Goal: Transaction & Acquisition: Purchase product/service

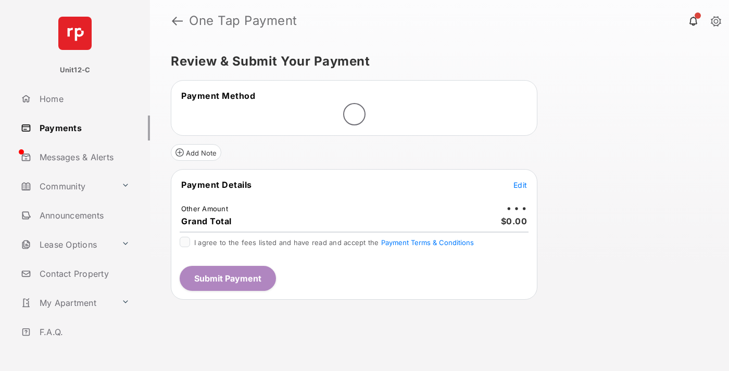
click at [520, 186] on span "Edit" at bounding box center [521, 185] width 14 height 9
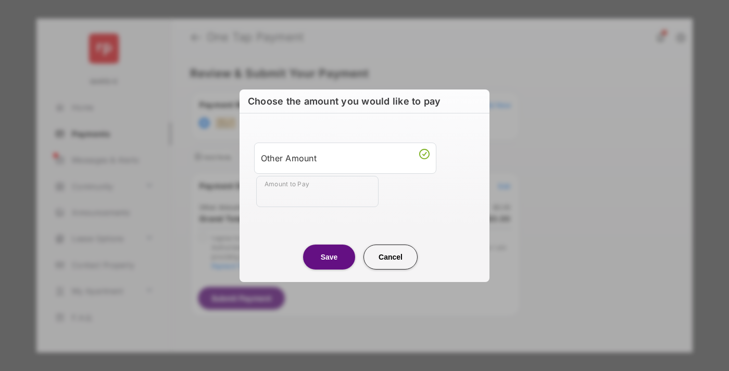
click at [345, 158] on div "Other Amount" at bounding box center [345, 158] width 169 height 18
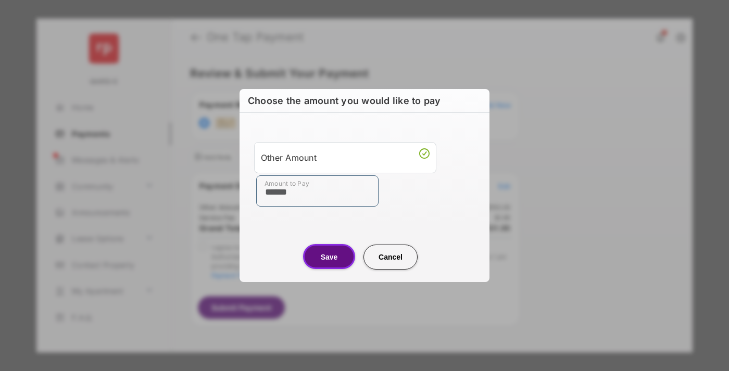
type input "******"
click at [329, 257] on button "Save" at bounding box center [329, 256] width 52 height 25
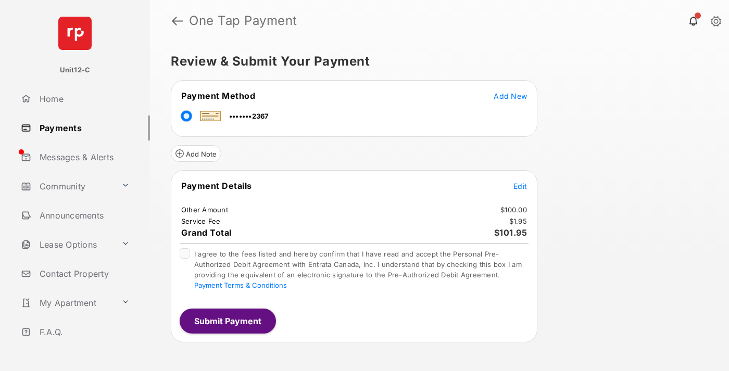
click at [520, 186] on span "Edit" at bounding box center [521, 186] width 14 height 9
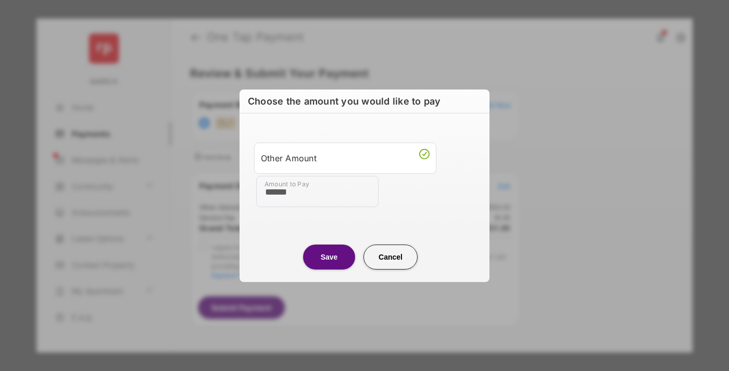
click at [329, 257] on button "Save" at bounding box center [329, 257] width 52 height 25
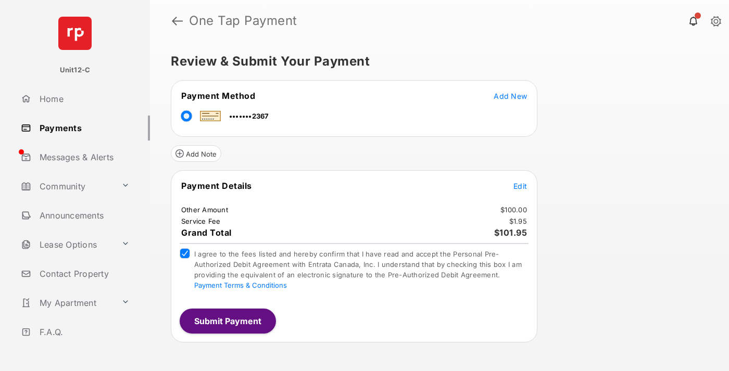
click at [227, 321] on button "Submit Payment" at bounding box center [228, 321] width 96 height 25
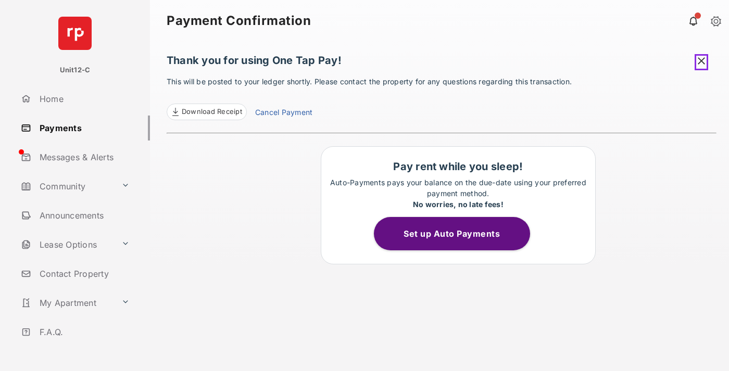
click at [703, 60] on span at bounding box center [702, 62] width 14 height 16
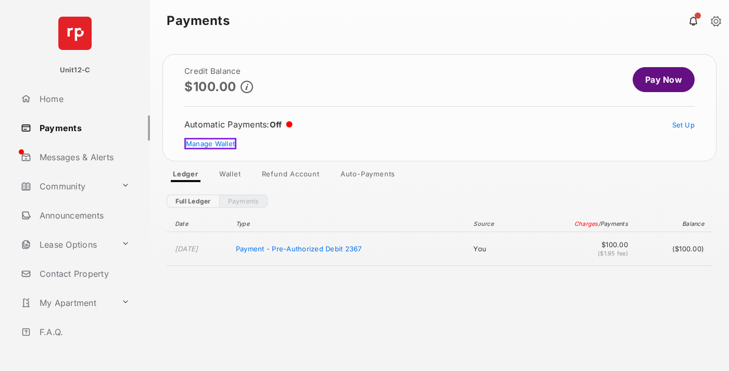
click at [209, 144] on link "Manage Wallet" at bounding box center [210, 143] width 52 height 11
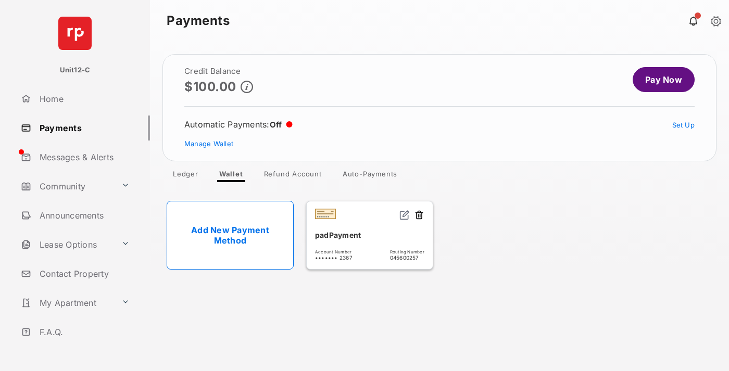
click at [419, 216] on button at bounding box center [419, 216] width 10 height 12
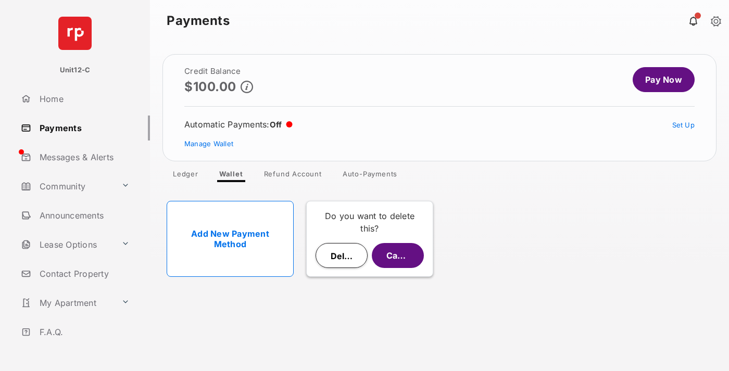
click at [342, 256] on button "Delete" at bounding box center [342, 255] width 52 height 25
